Goal: Information Seeking & Learning: Learn about a topic

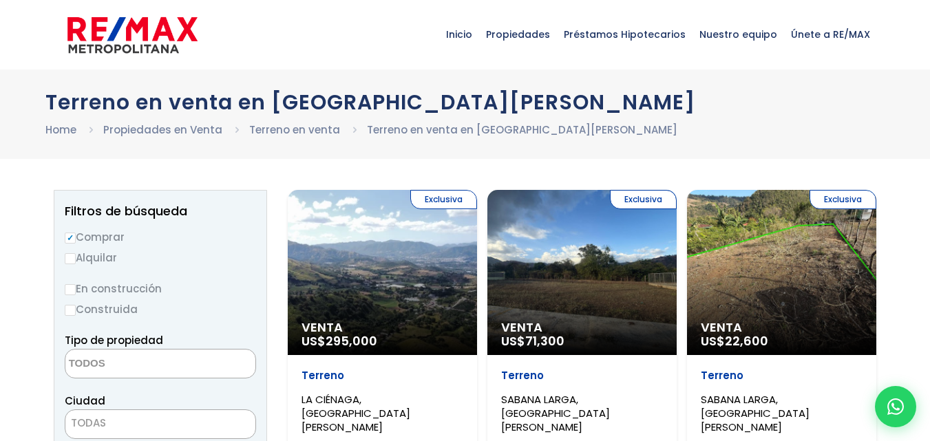
select select
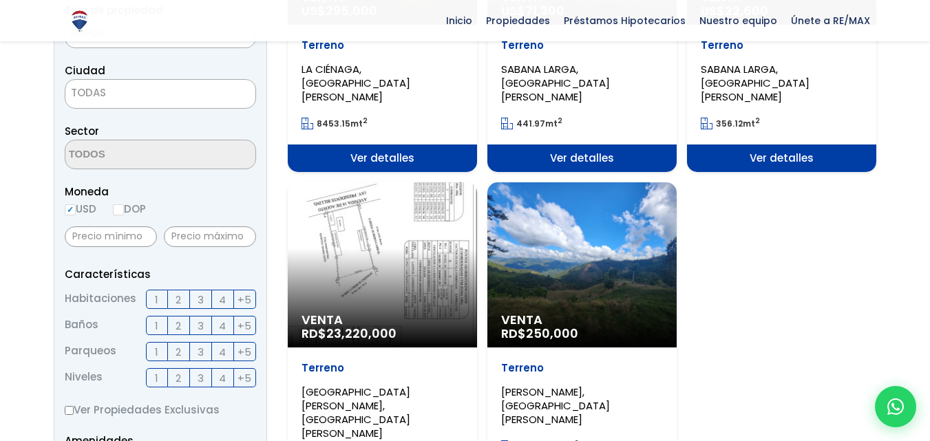
scroll to position [331, 0]
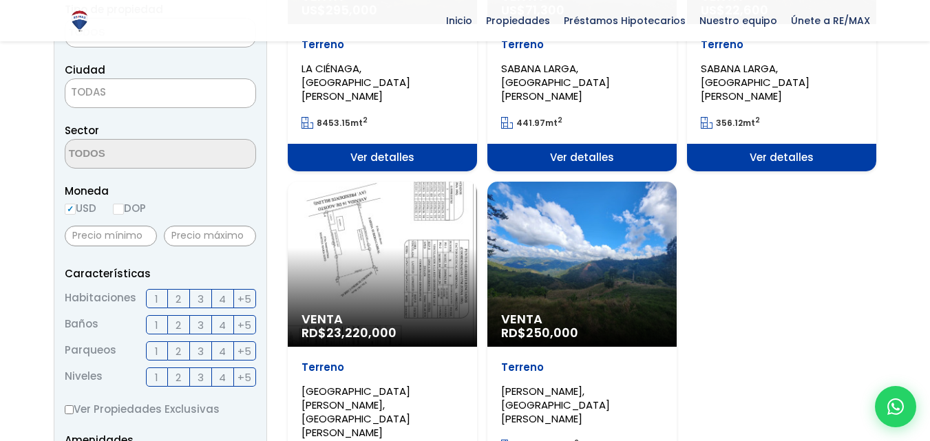
click at [543, 247] on div "Venta RD$ 250,000" at bounding box center [582, 264] width 189 height 165
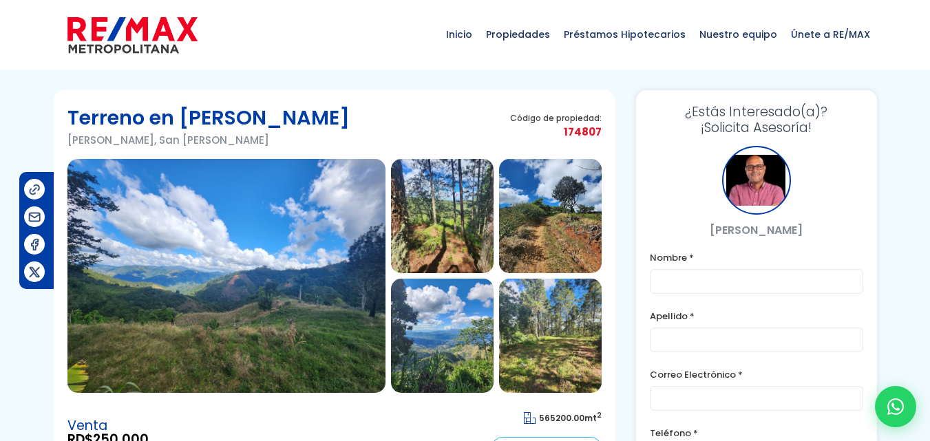
click at [289, 234] on img at bounding box center [226, 276] width 318 height 234
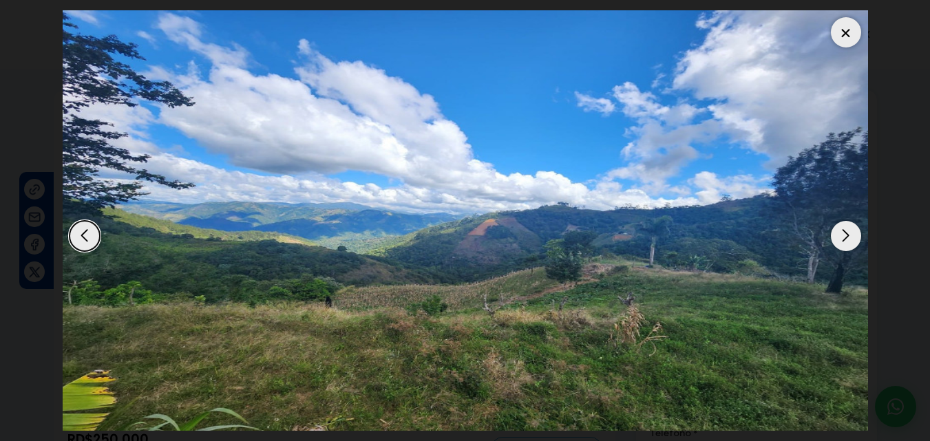
click at [843, 234] on div "Next slide" at bounding box center [846, 236] width 30 height 30
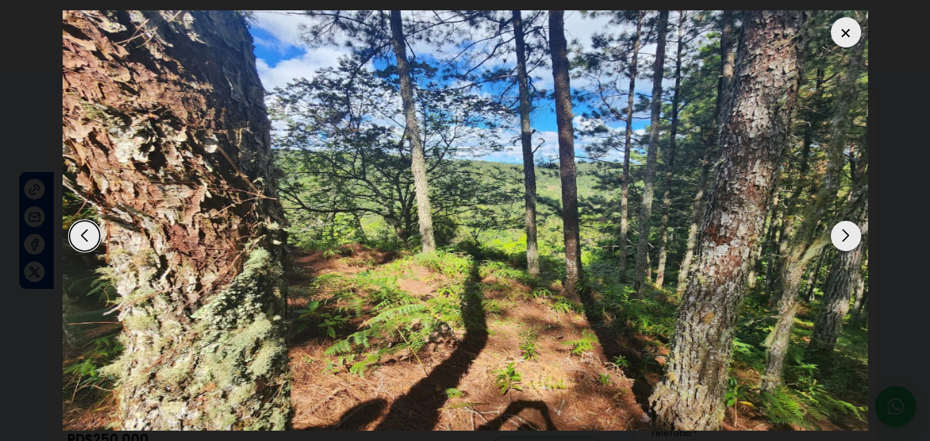
click at [843, 234] on div "Next slide" at bounding box center [846, 236] width 30 height 30
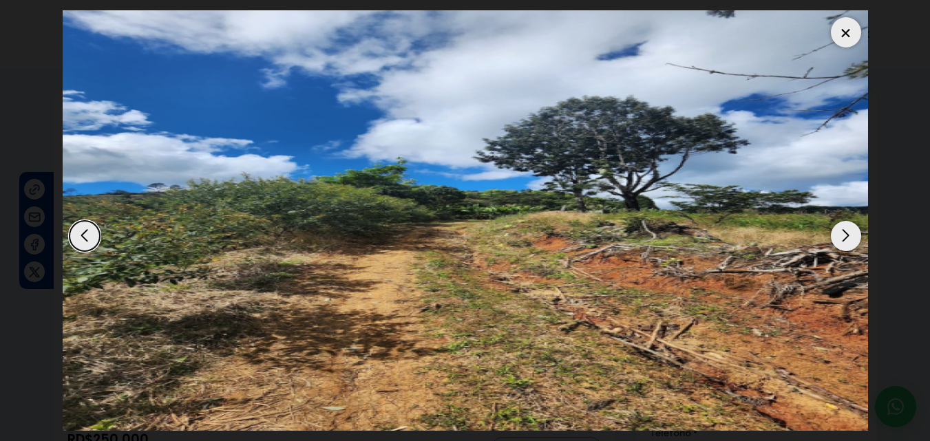
click at [843, 234] on div "Next slide" at bounding box center [846, 236] width 30 height 30
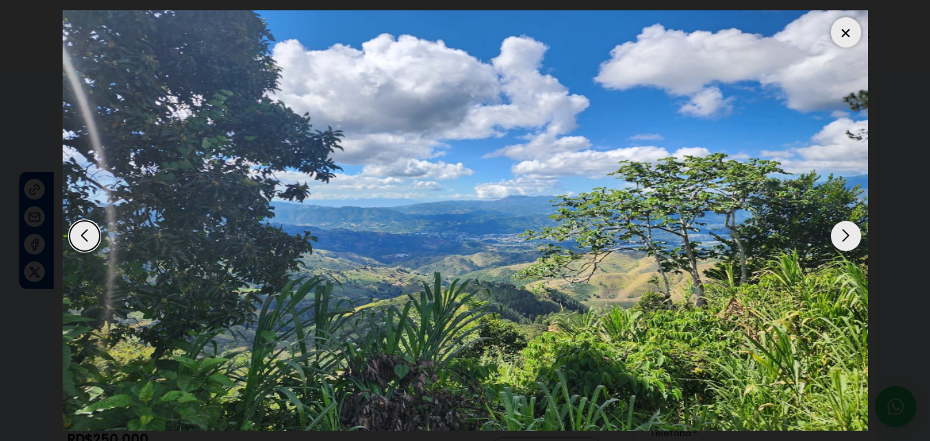
click at [843, 234] on div "Next slide" at bounding box center [846, 236] width 30 height 30
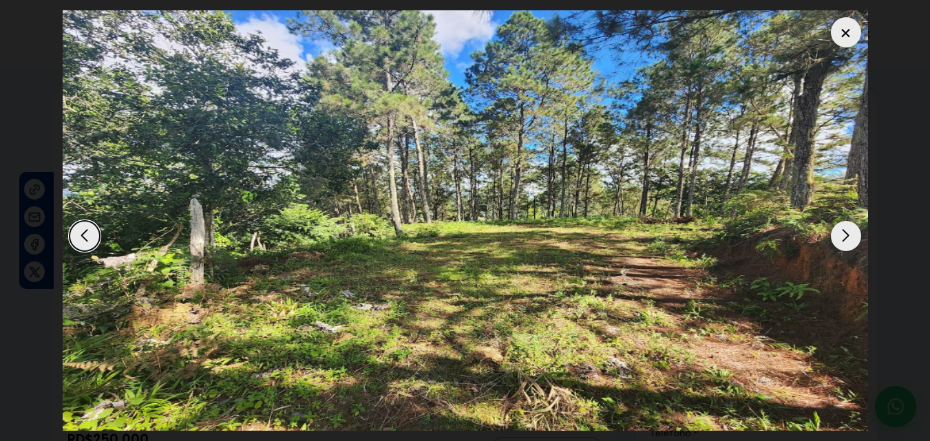
click at [843, 234] on div "Next slide" at bounding box center [846, 236] width 30 height 30
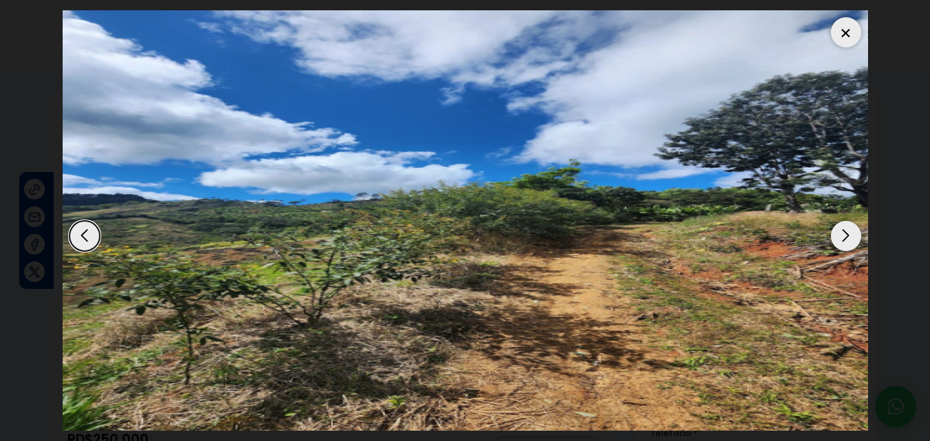
click at [843, 234] on div "Next slide" at bounding box center [846, 236] width 30 height 30
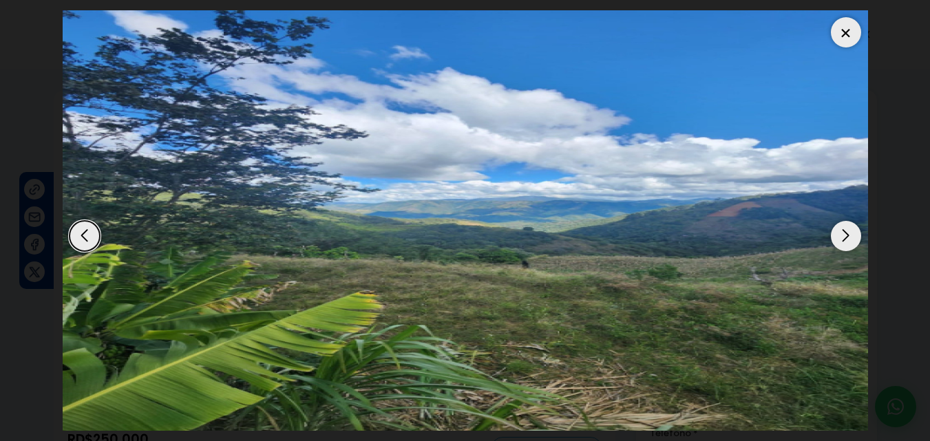
click at [843, 234] on div "Next slide" at bounding box center [846, 236] width 30 height 30
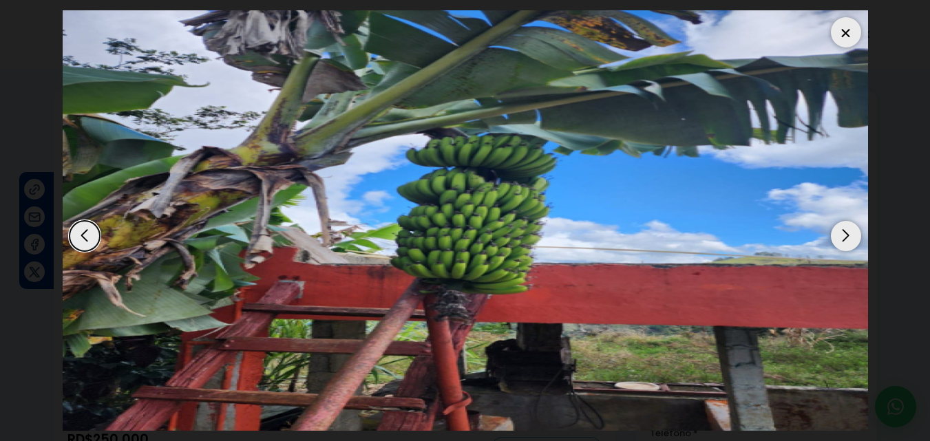
click at [843, 234] on div "Next slide" at bounding box center [846, 236] width 30 height 30
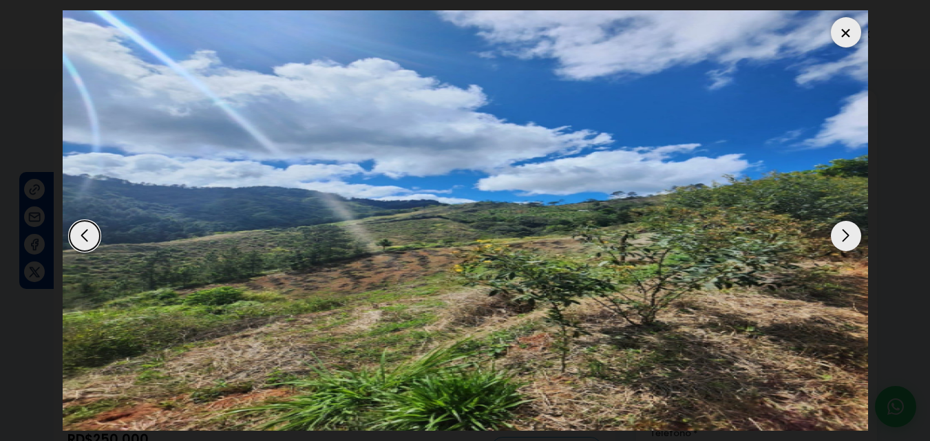
click at [843, 234] on div "Next slide" at bounding box center [846, 236] width 30 height 30
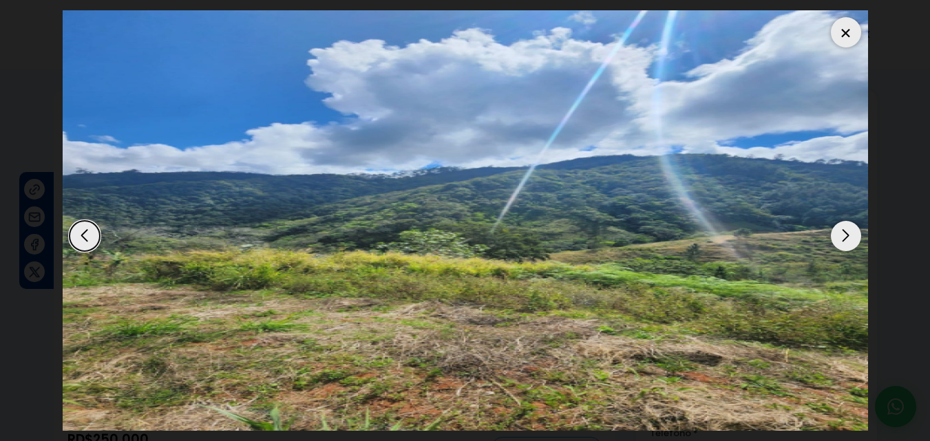
click at [843, 234] on div "Next slide" at bounding box center [846, 236] width 30 height 30
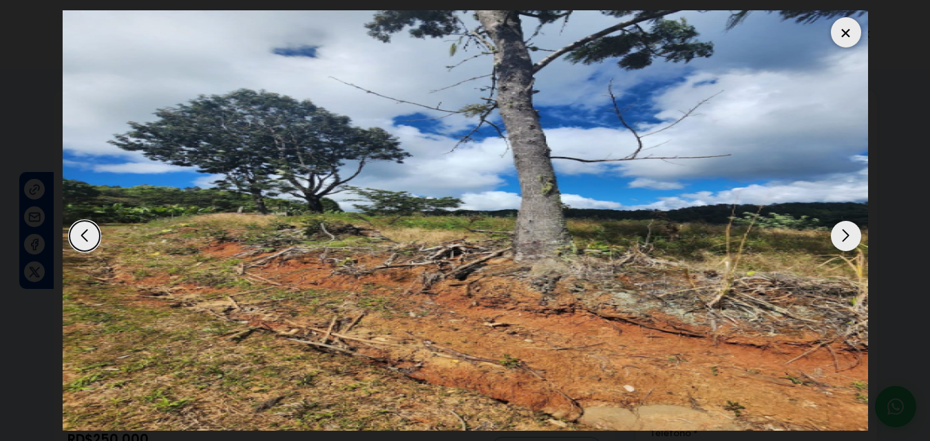
click at [843, 234] on div "Next slide" at bounding box center [846, 236] width 30 height 30
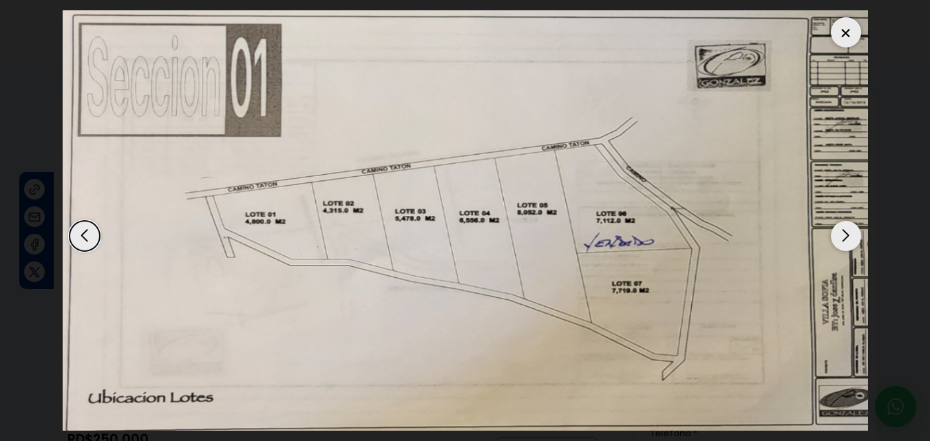
click at [843, 234] on div "Next slide" at bounding box center [846, 236] width 30 height 30
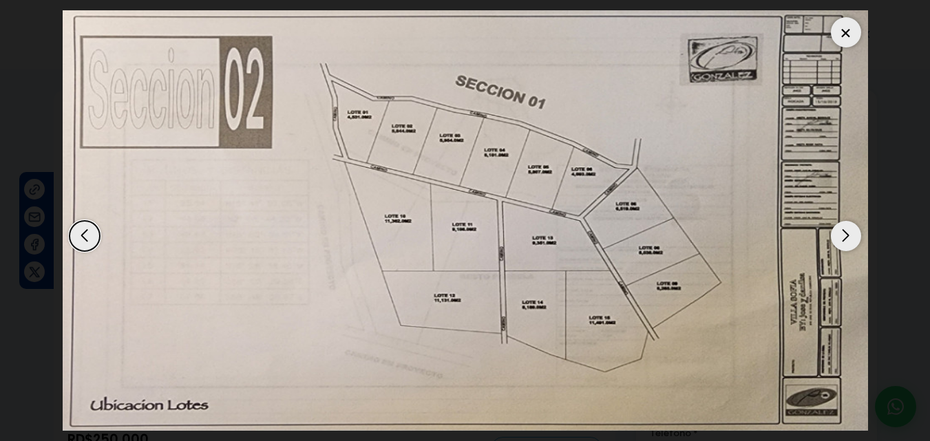
click at [843, 234] on div "Next slide" at bounding box center [846, 236] width 30 height 30
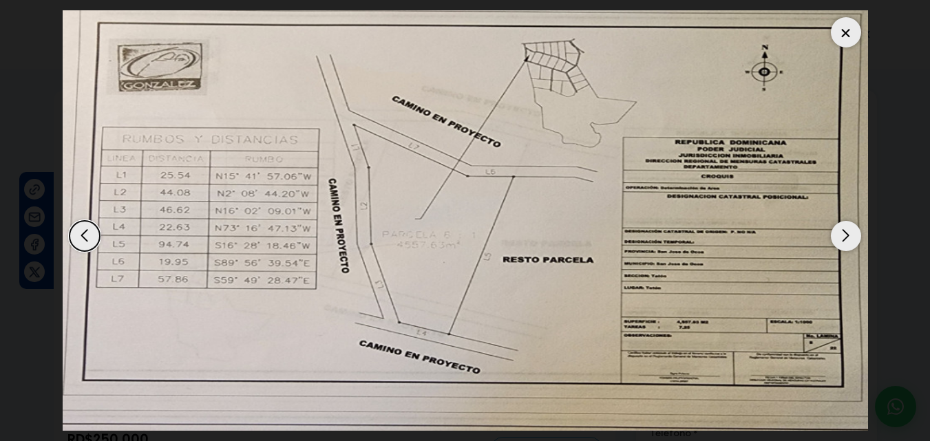
click at [843, 234] on div "Next slide" at bounding box center [846, 236] width 30 height 30
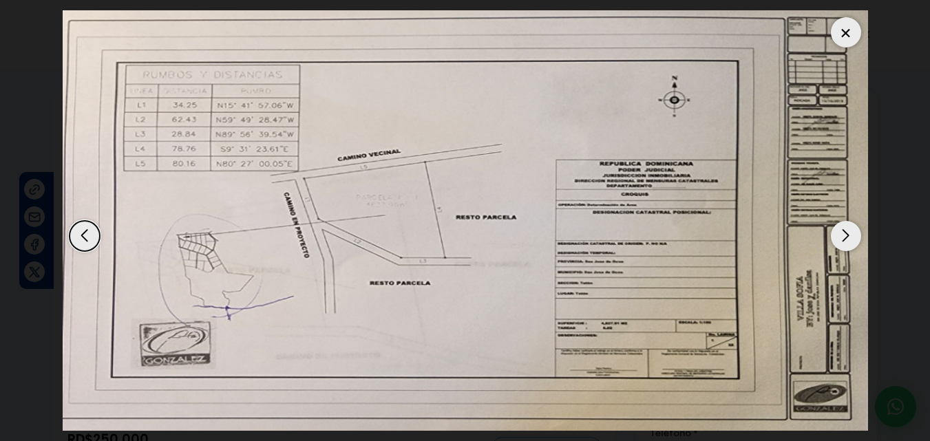
click at [843, 234] on div "Next slide" at bounding box center [846, 236] width 30 height 30
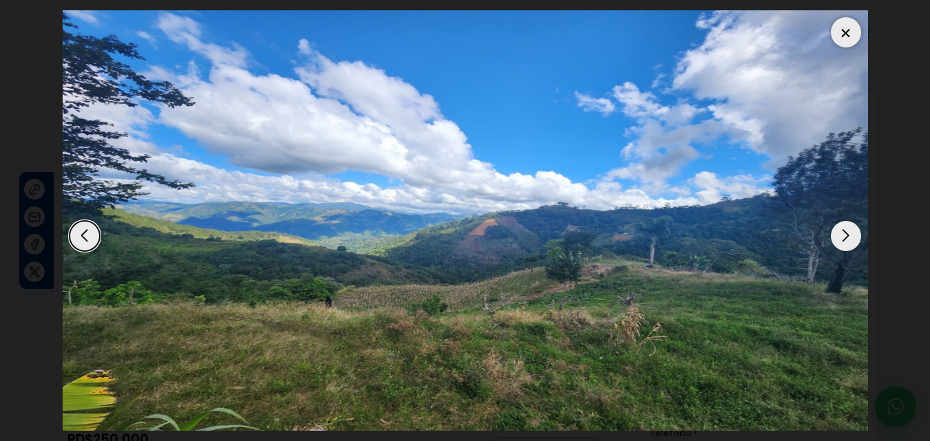
click at [843, 234] on div "Next slide" at bounding box center [846, 236] width 30 height 30
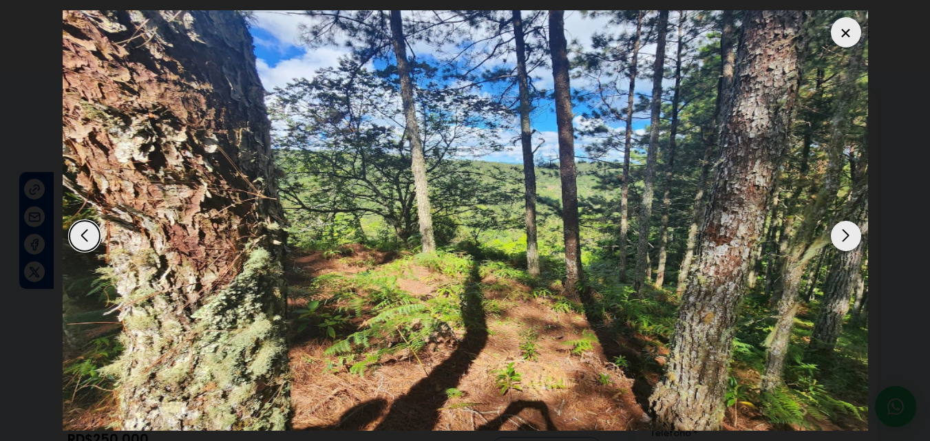
click at [843, 234] on div "Next slide" at bounding box center [846, 236] width 30 height 30
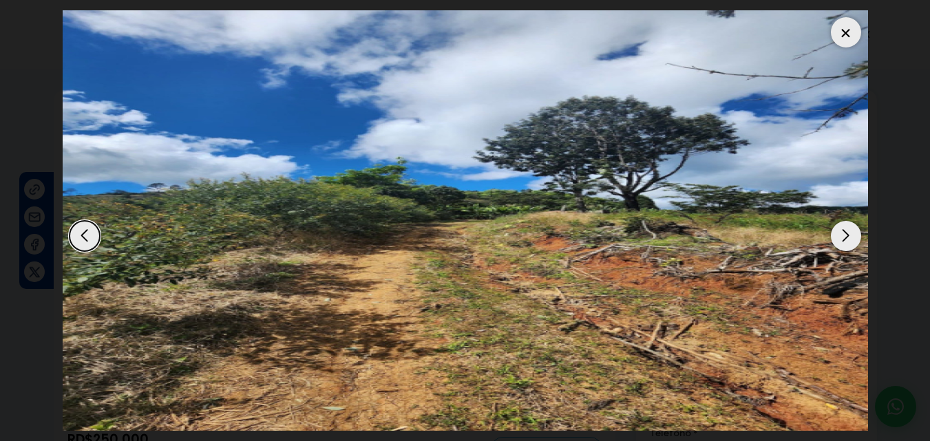
click at [843, 234] on div "Next slide" at bounding box center [846, 236] width 30 height 30
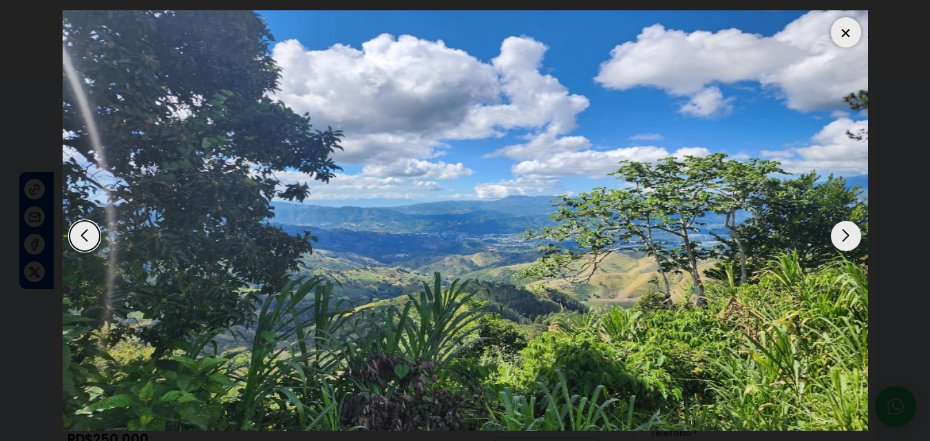
click at [843, 234] on div "Next slide" at bounding box center [846, 236] width 30 height 30
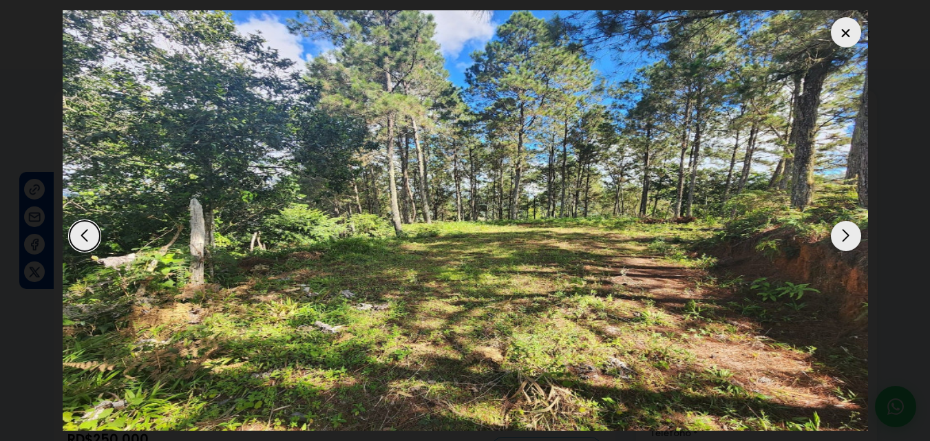
click at [843, 234] on div "Next slide" at bounding box center [846, 236] width 30 height 30
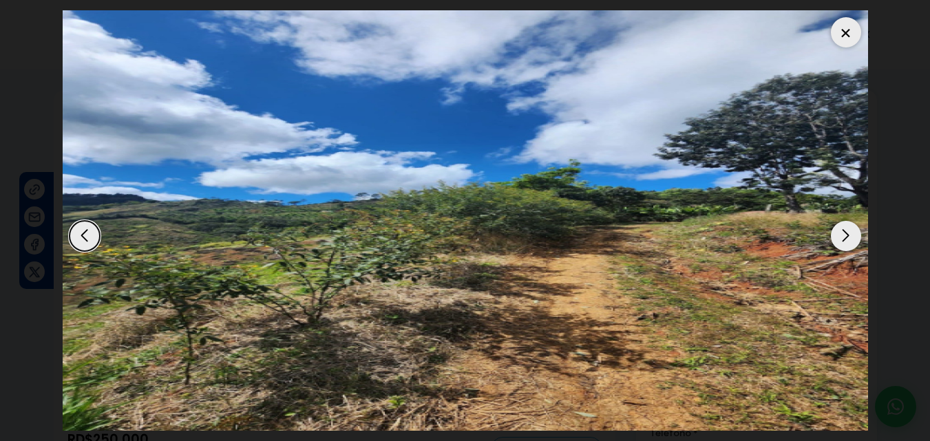
click at [843, 234] on div "Next slide" at bounding box center [846, 236] width 30 height 30
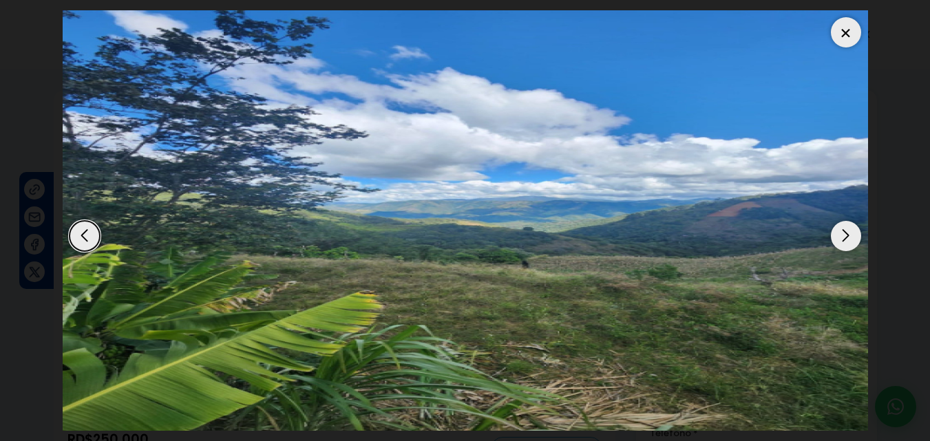
click at [843, 234] on div "Next slide" at bounding box center [846, 236] width 30 height 30
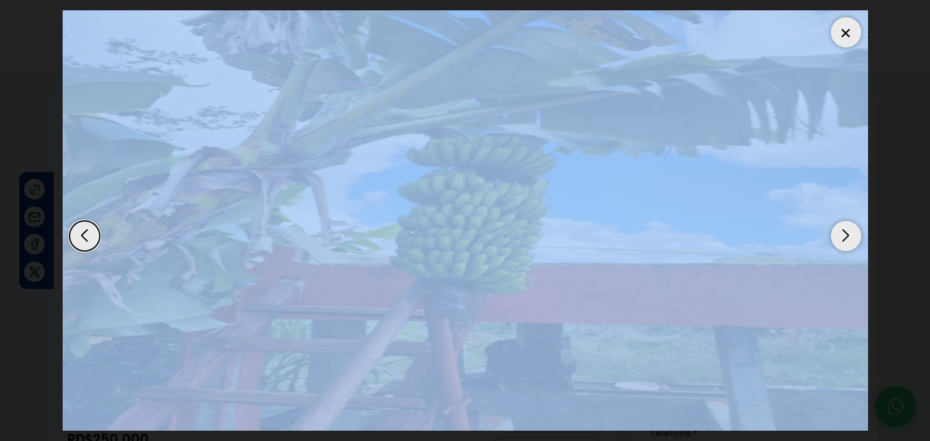
click at [851, 219] on img "8 / 15" at bounding box center [466, 220] width 806 height 421
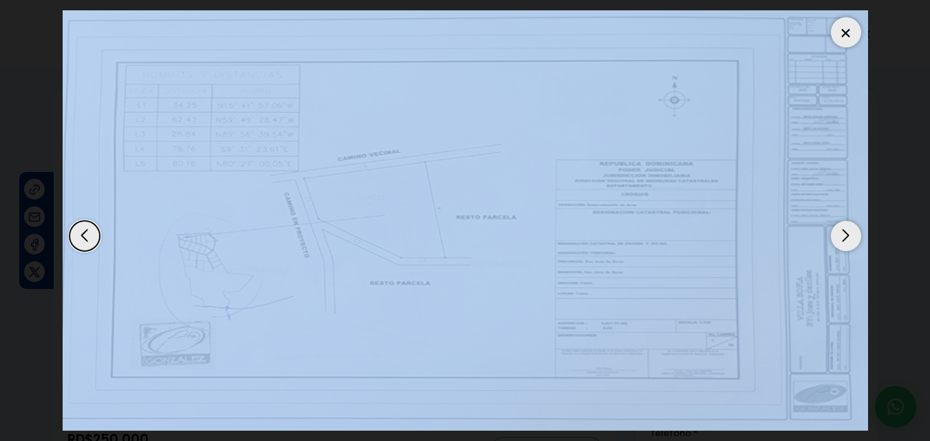
click at [851, 222] on div "Next slide" at bounding box center [846, 236] width 30 height 30
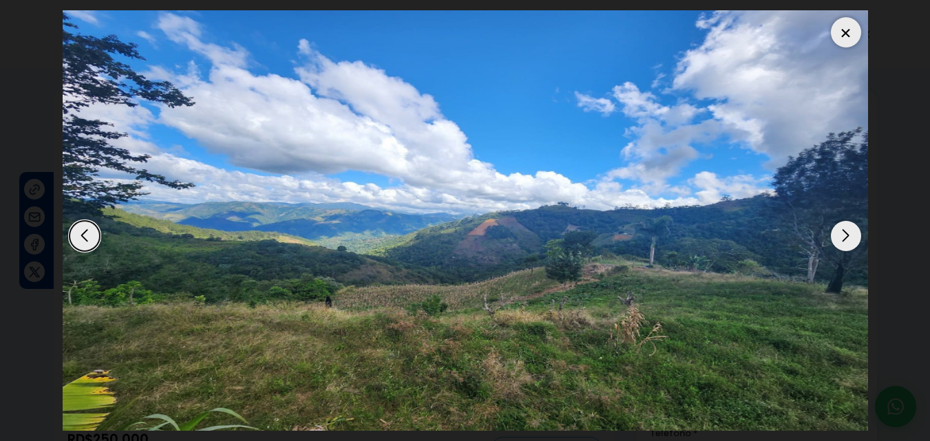
click at [851, 222] on div "Next slide" at bounding box center [846, 236] width 30 height 30
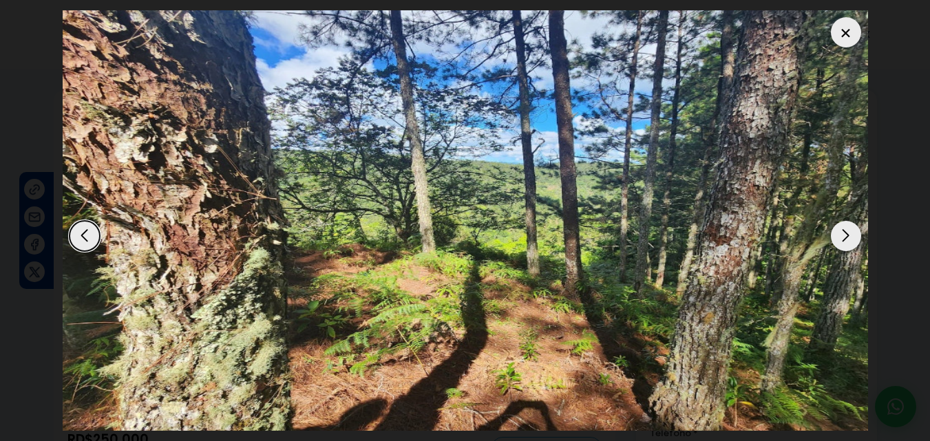
click at [851, 222] on div "Next slide" at bounding box center [846, 236] width 30 height 30
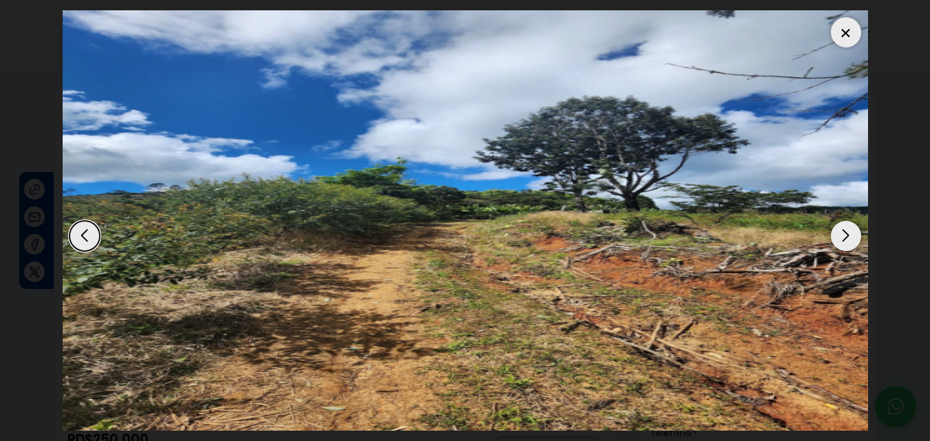
click at [851, 222] on div "Next slide" at bounding box center [846, 236] width 30 height 30
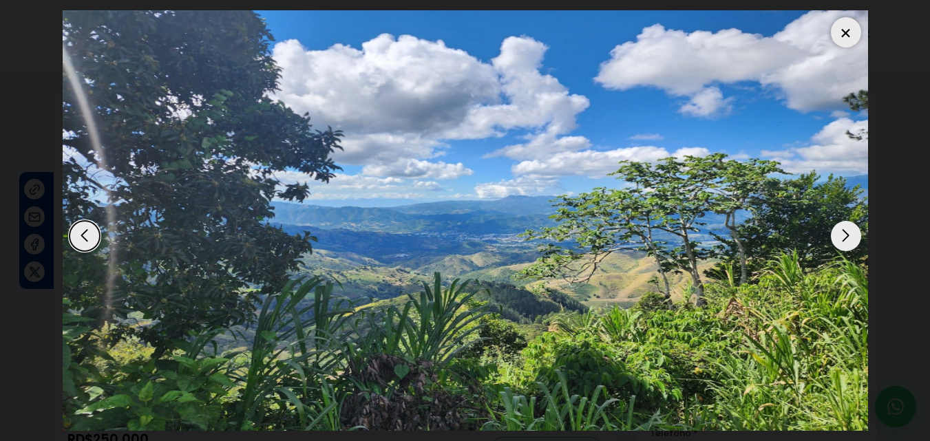
click at [851, 222] on div "Next slide" at bounding box center [846, 236] width 30 height 30
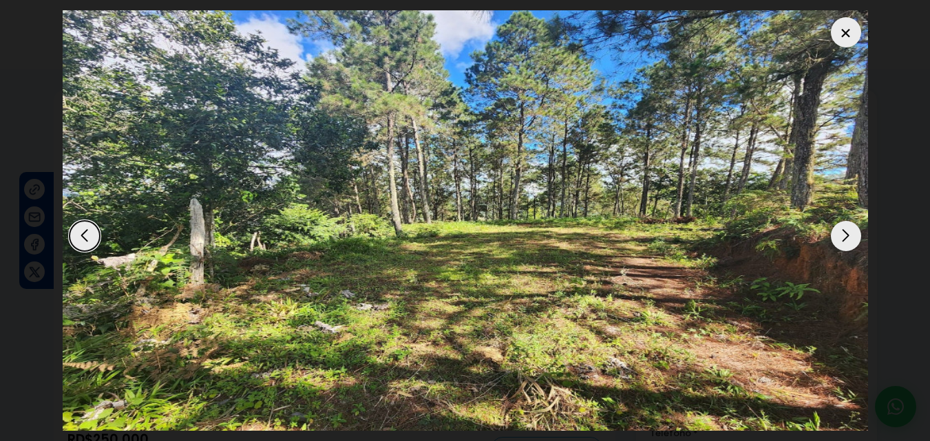
click at [100, 228] on img "5 / 15" at bounding box center [466, 220] width 806 height 421
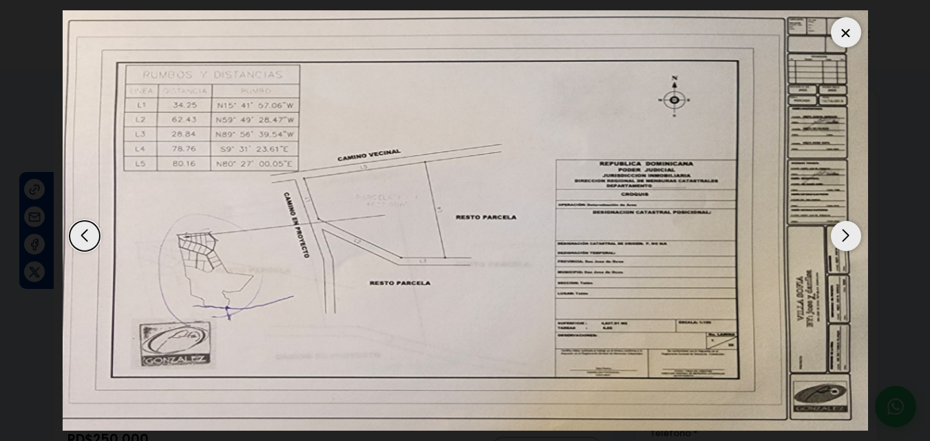
click at [840, 41] on div at bounding box center [846, 32] width 30 height 30
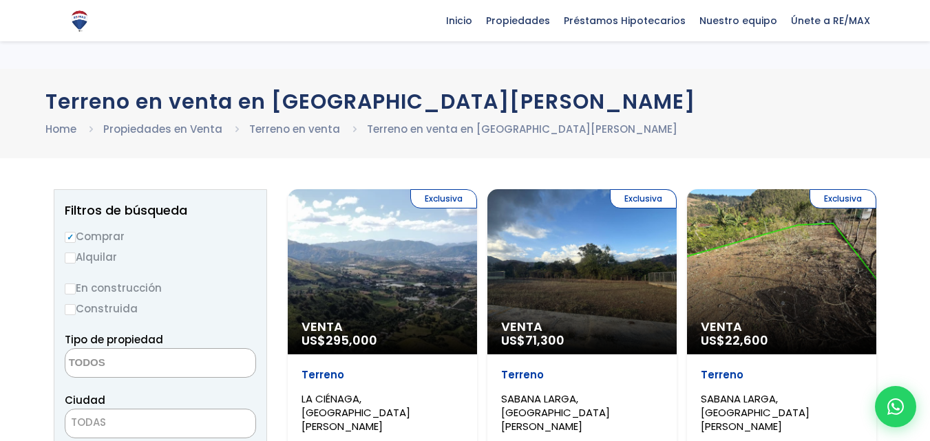
select select
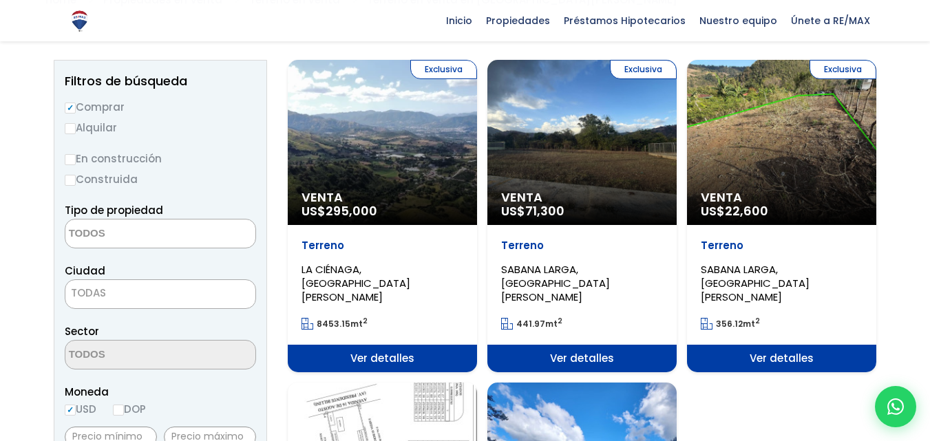
scroll to position [83, 0]
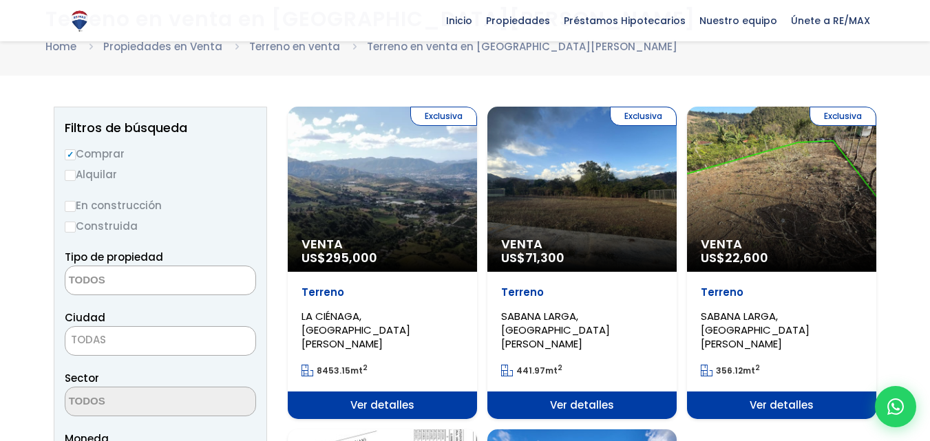
click at [749, 180] on div "Exclusiva Venta US$ 22,600" at bounding box center [781, 189] width 189 height 165
